Goal: Task Accomplishment & Management: Manage account settings

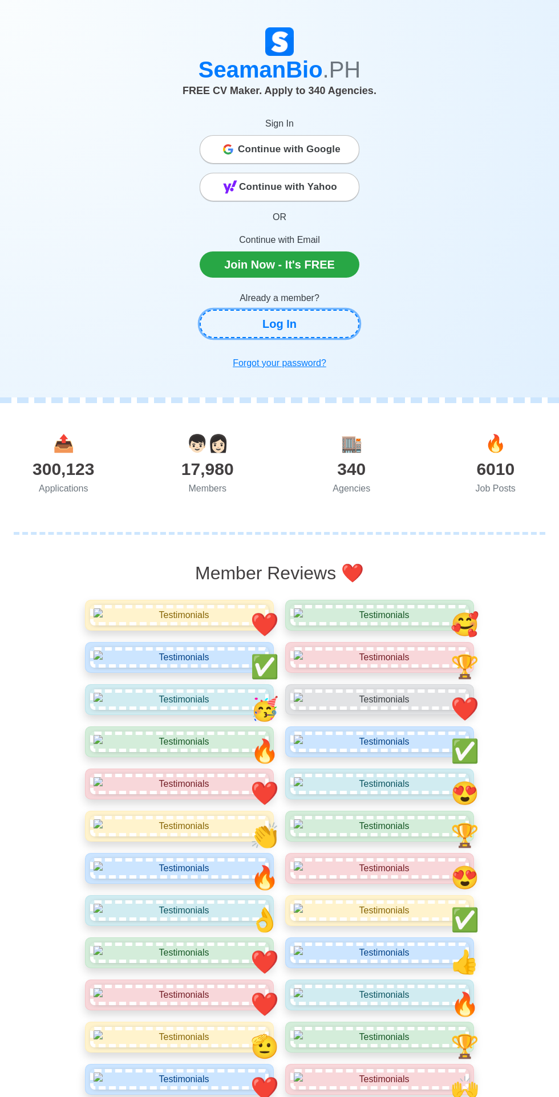
click at [294, 338] on link "Log In" at bounding box center [280, 324] width 160 height 29
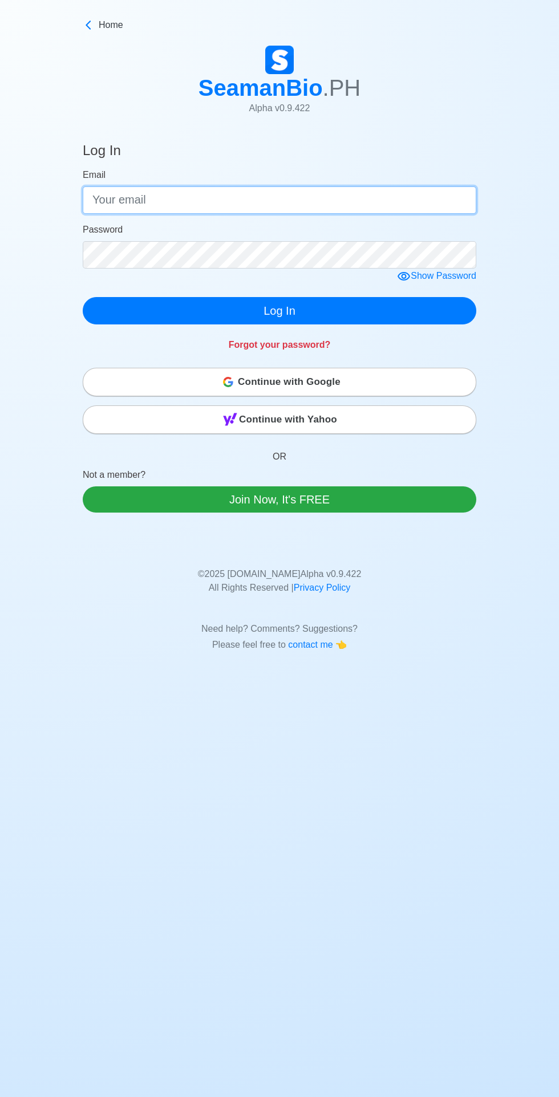
click at [296, 213] on input "Email" at bounding box center [279, 199] width 393 height 27
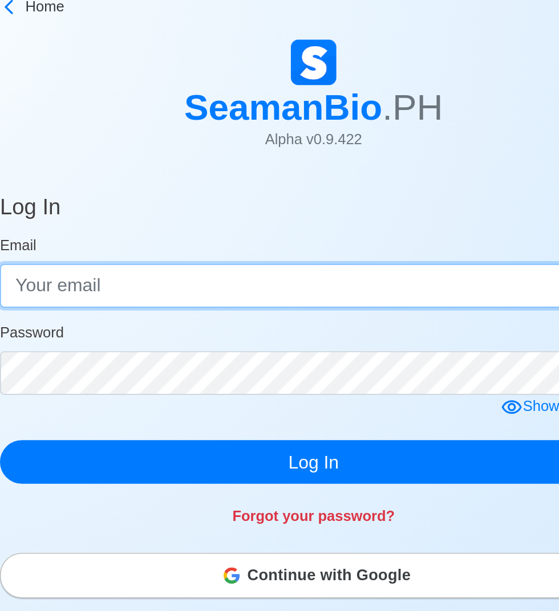
type input "C"
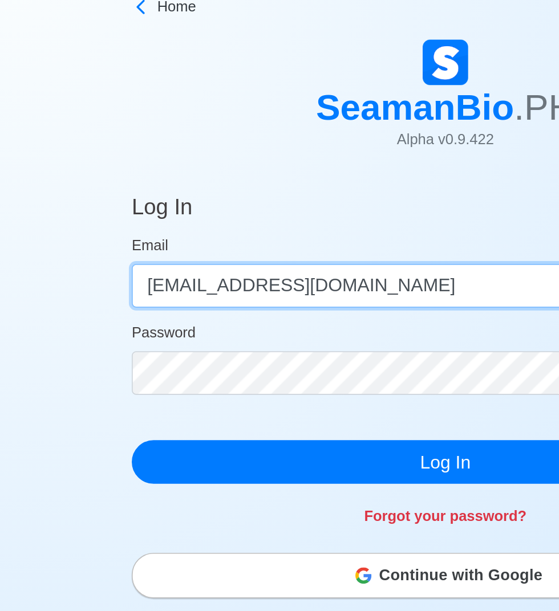
type input "[EMAIL_ADDRESS][DOMAIN_NAME]"
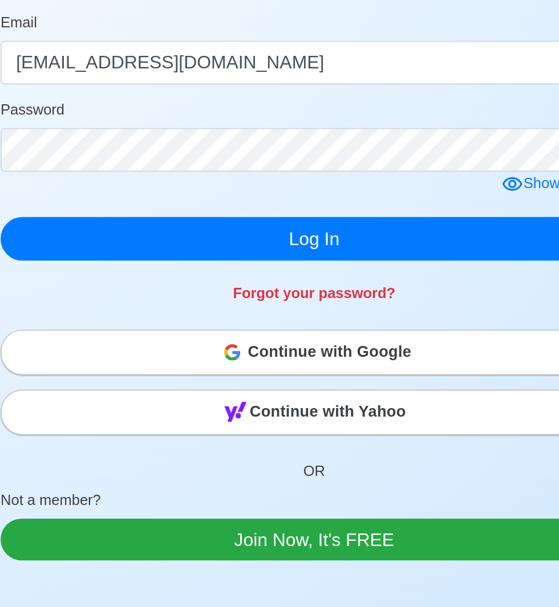
click at [340, 393] on span "Continue with Google" at bounding box center [289, 382] width 103 height 23
